Goal: Check status

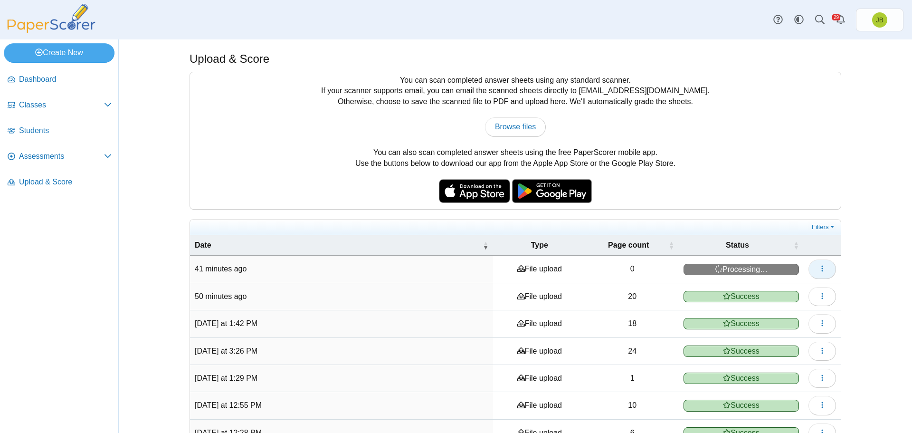
click at [820, 272] on span "button" at bounding box center [823, 269] width 8 height 8
click at [55, 153] on span "Assessments" at bounding box center [61, 156] width 85 height 10
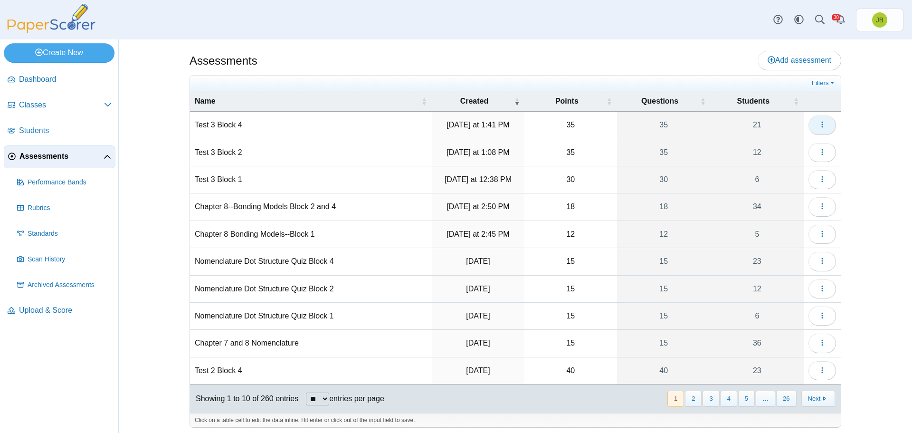
click at [821, 126] on icon "button" at bounding box center [823, 125] width 8 height 8
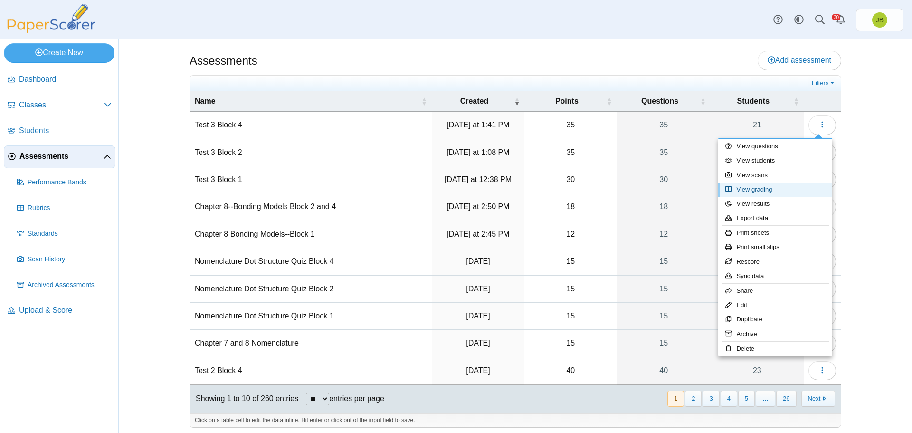
click at [756, 193] on link "View grading" at bounding box center [776, 189] width 114 height 14
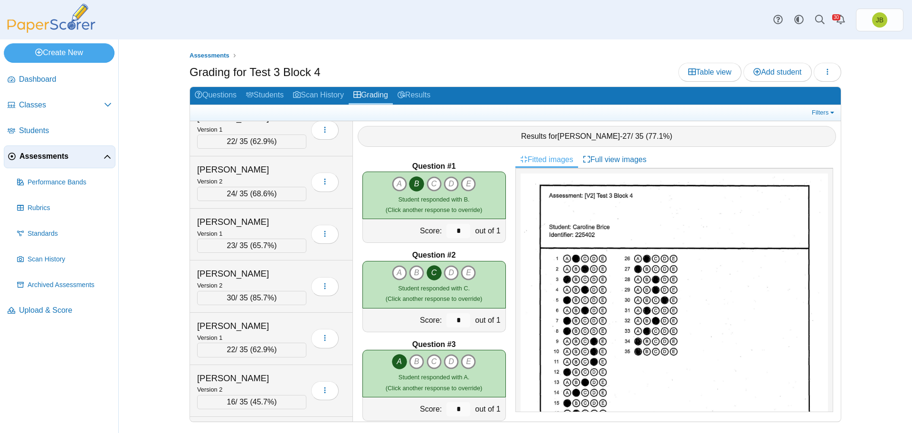
scroll to position [223, 0]
